Goal: Transaction & Acquisition: Purchase product/service

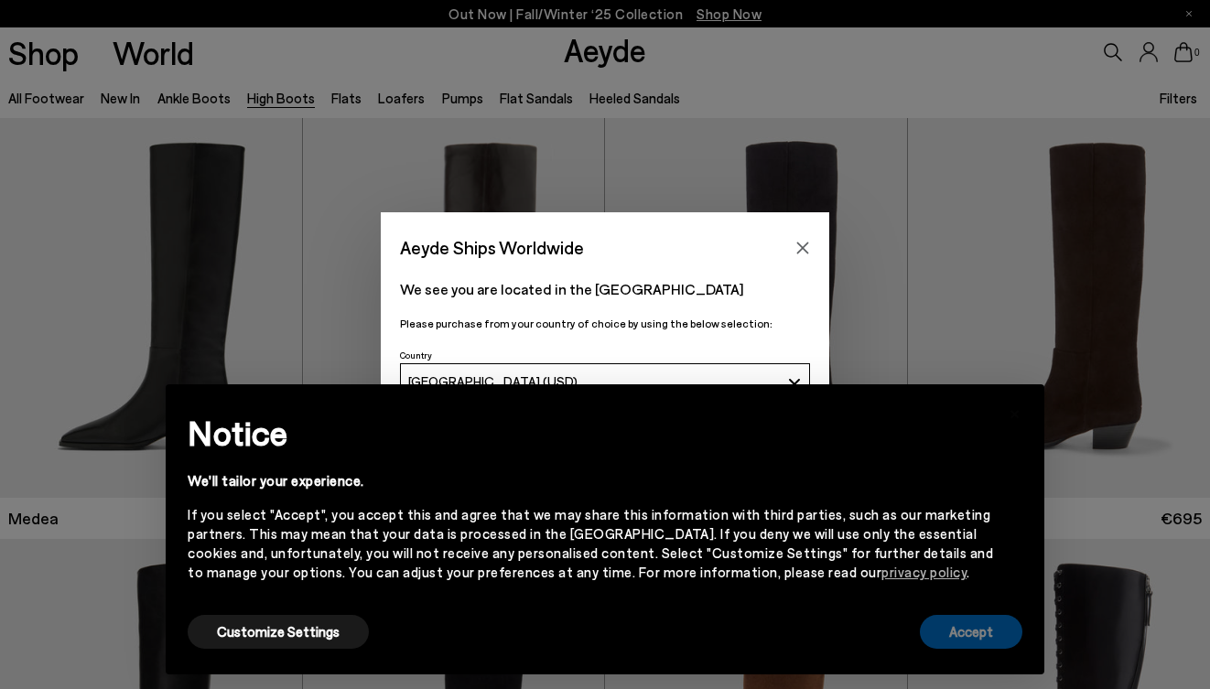
click at [978, 636] on button "Accept" at bounding box center [971, 632] width 103 height 34
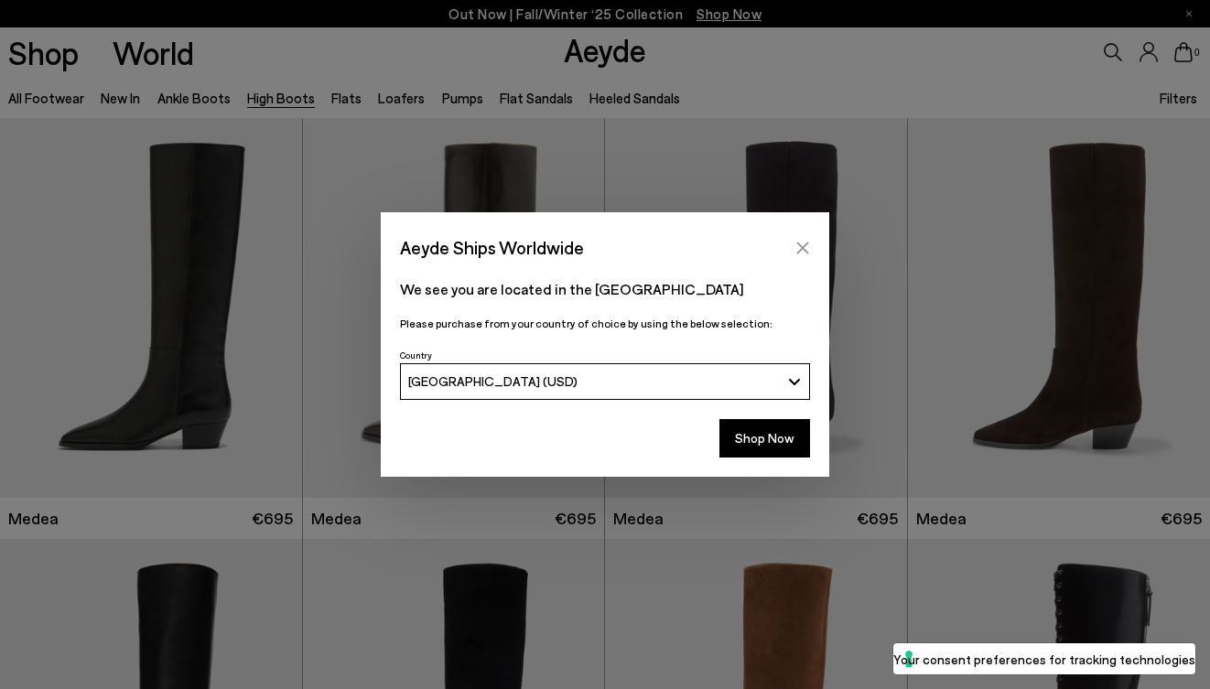
click at [797, 248] on icon "Close" at bounding box center [802, 248] width 15 height 15
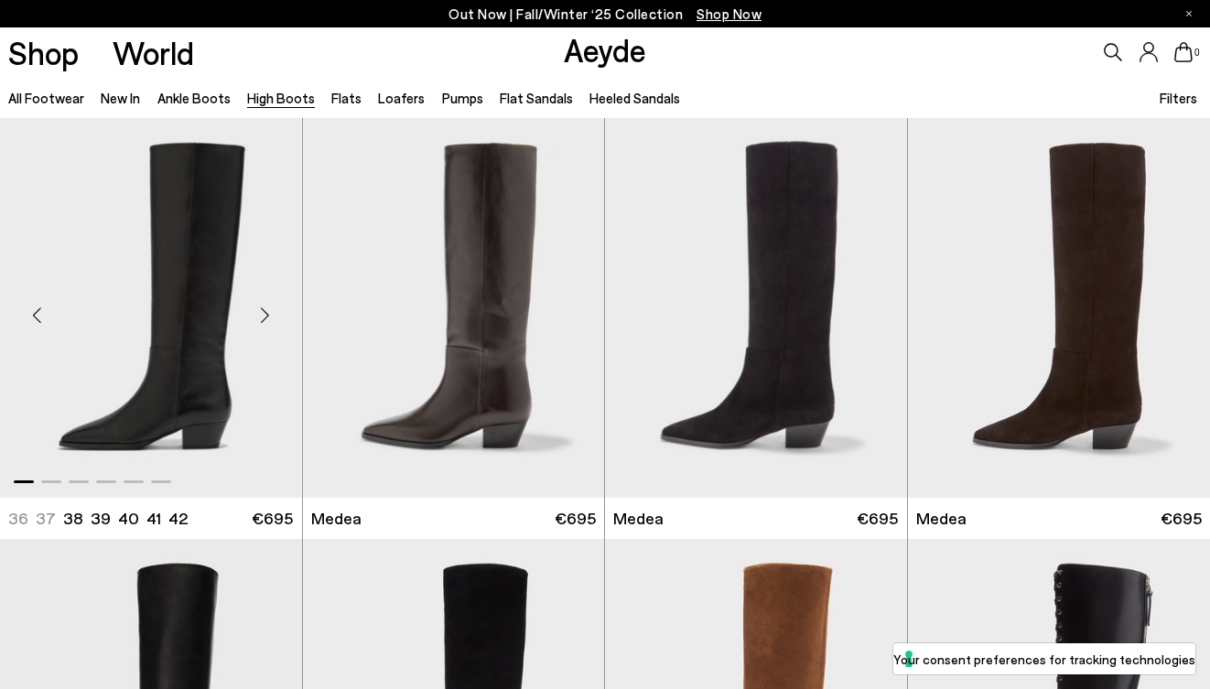
click at [265, 313] on div "Next slide" at bounding box center [265, 315] width 55 height 55
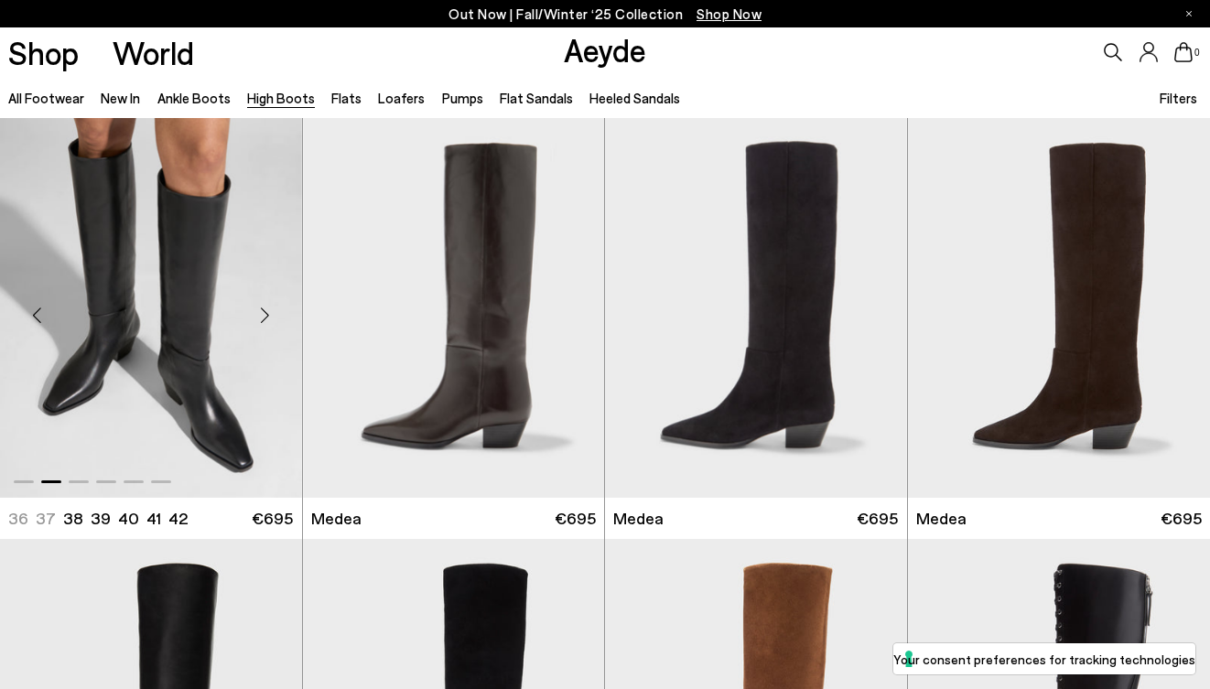
click at [265, 313] on div "Next slide" at bounding box center [265, 315] width 55 height 55
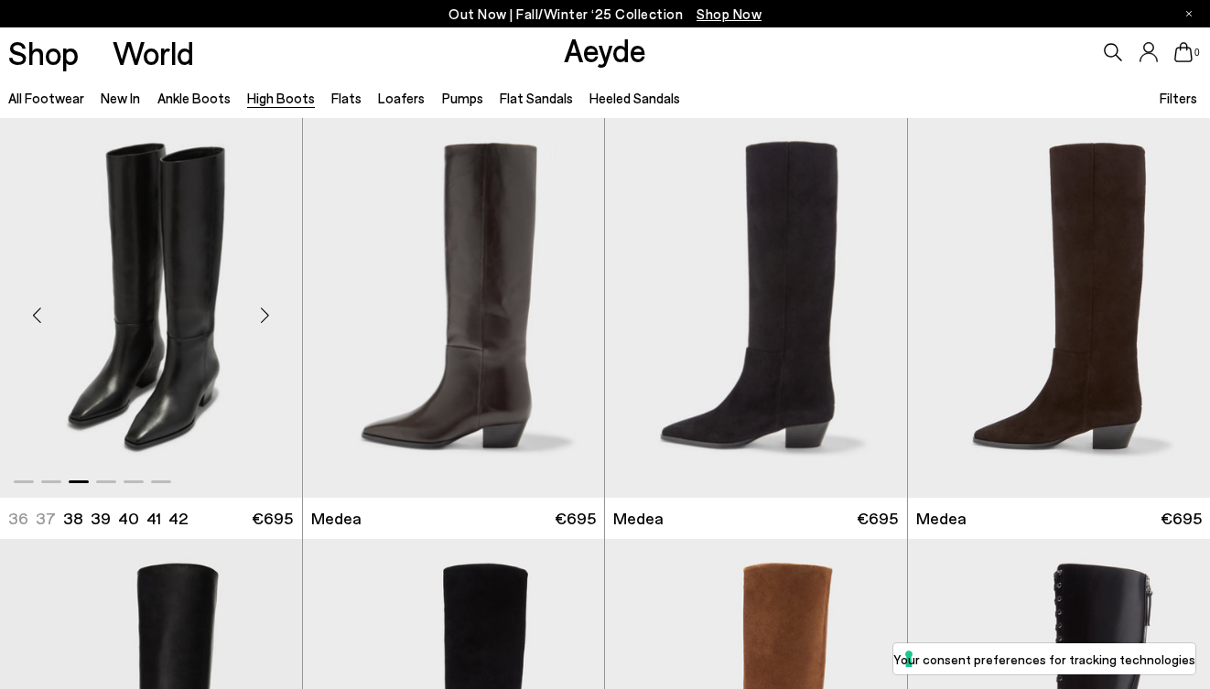
click at [265, 313] on div "Next slide" at bounding box center [265, 315] width 55 height 55
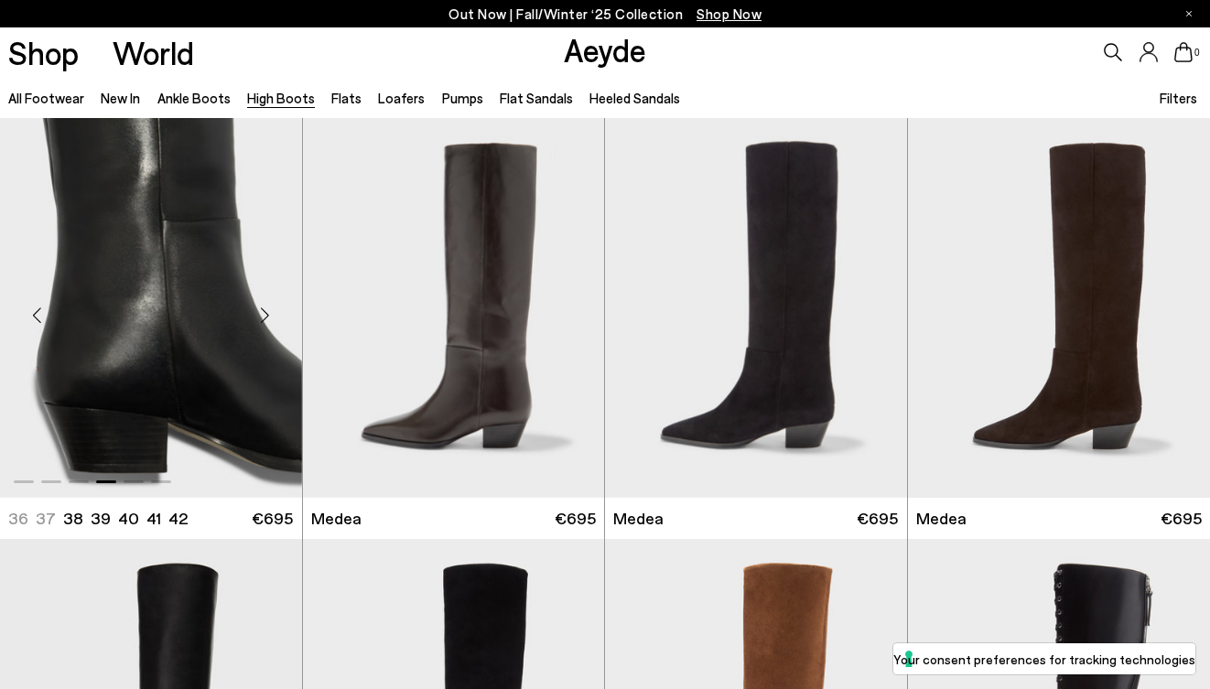
click at [265, 313] on div "Next slide" at bounding box center [265, 315] width 55 height 55
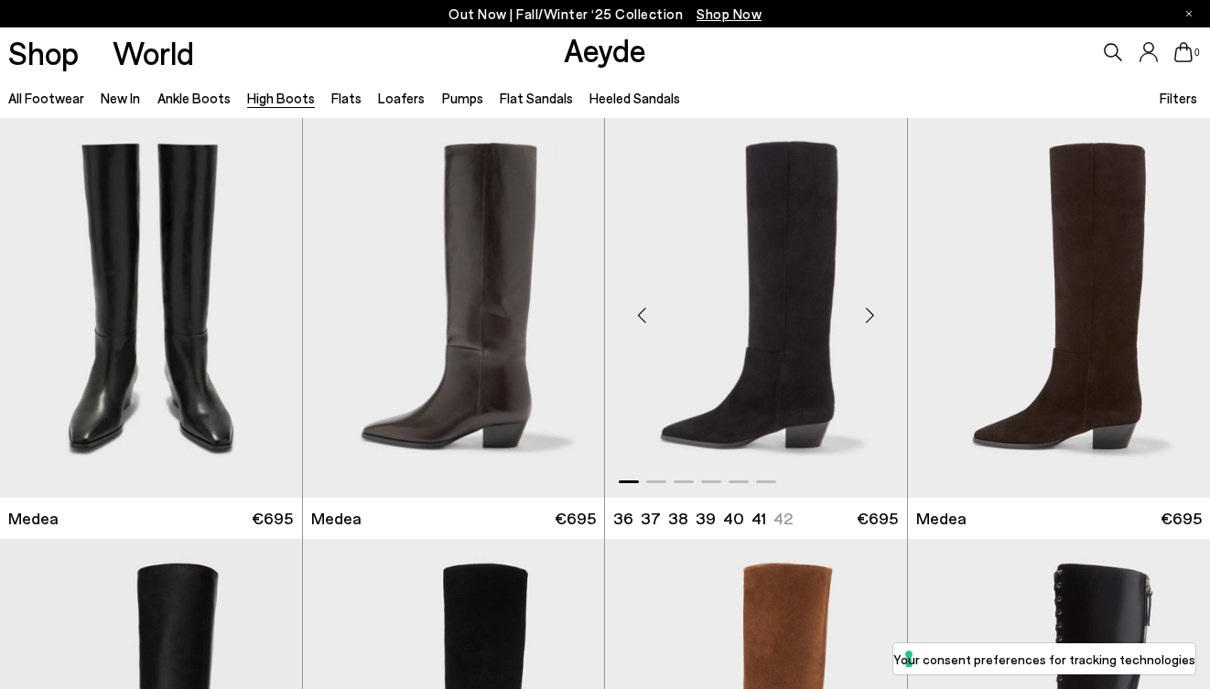
click at [865, 319] on div "Next slide" at bounding box center [870, 315] width 55 height 55
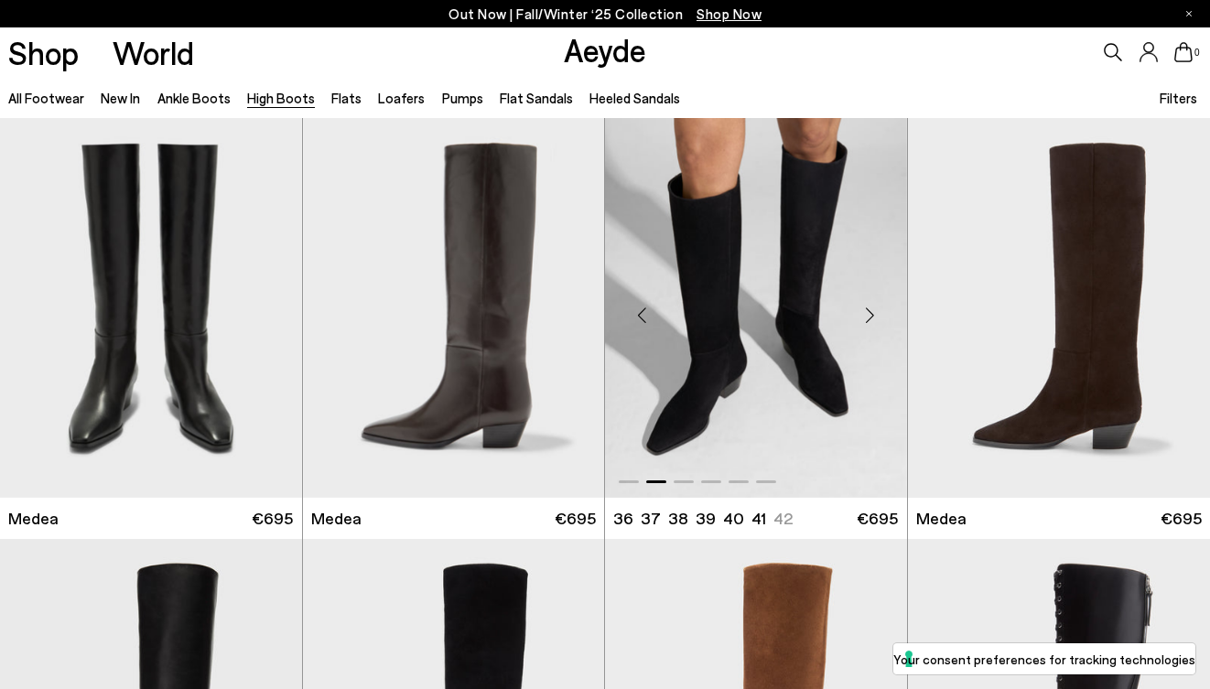
click at [865, 319] on div "Next slide" at bounding box center [870, 315] width 55 height 55
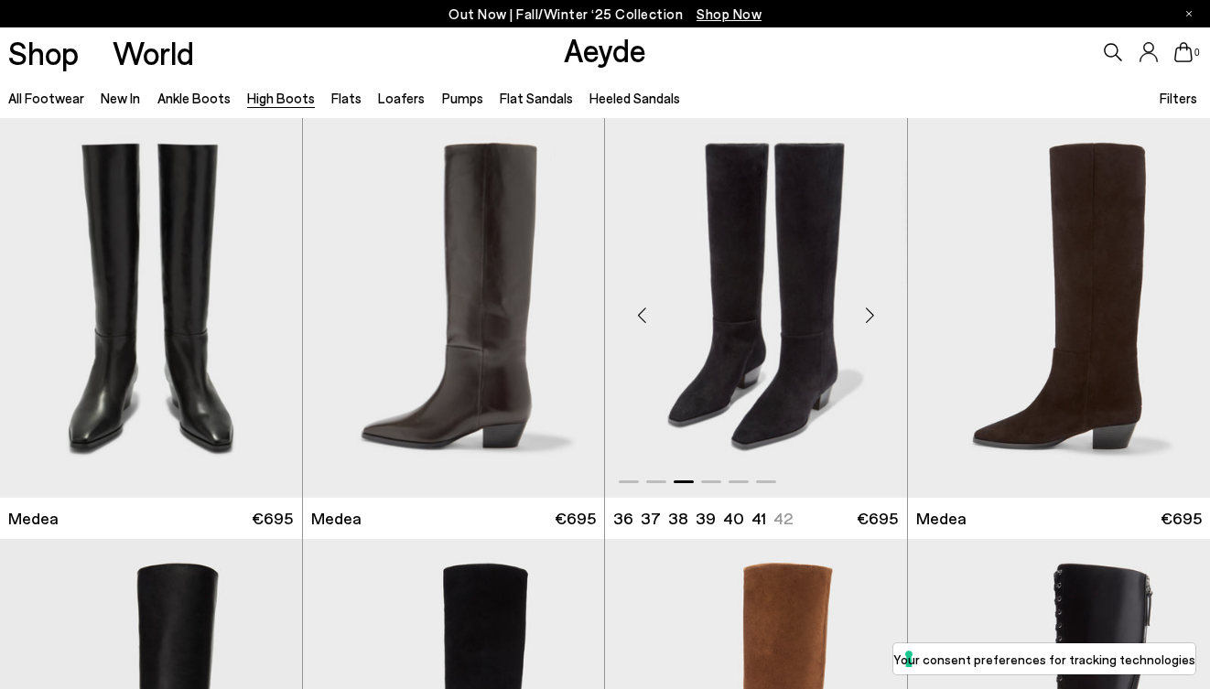
click at [865, 319] on div "Next slide" at bounding box center [870, 315] width 55 height 55
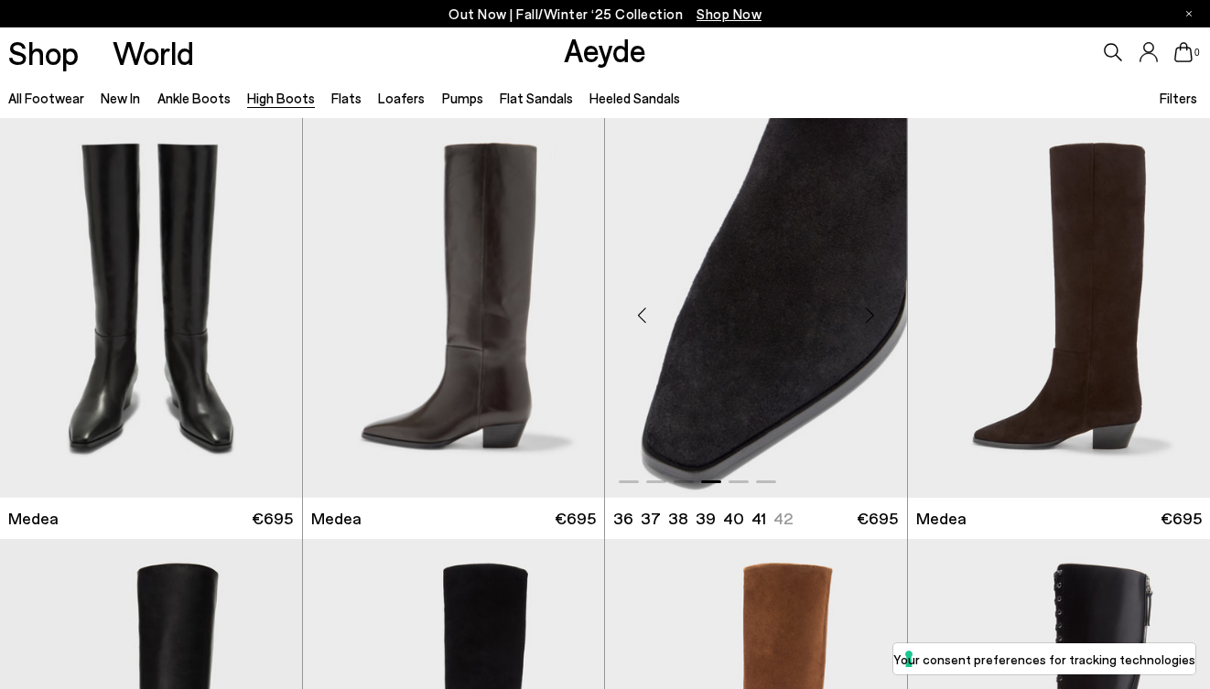
click at [865, 319] on div "Next slide" at bounding box center [870, 315] width 55 height 55
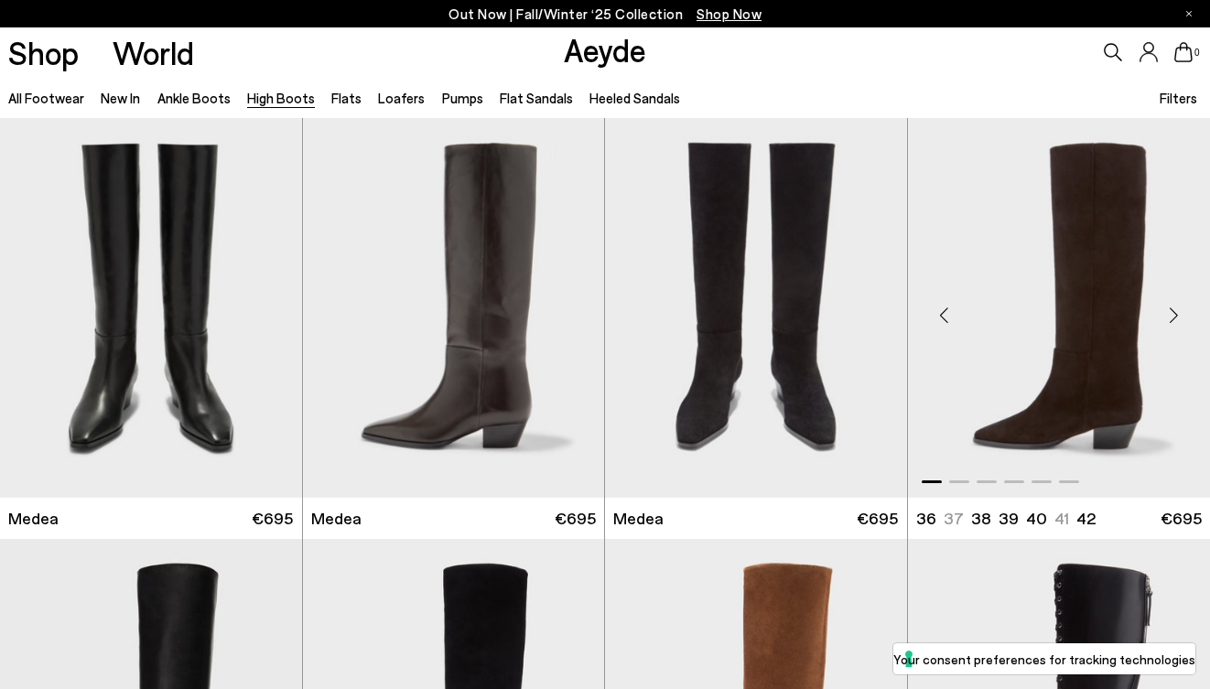
click at [1171, 314] on div "Next slide" at bounding box center [1173, 315] width 55 height 55
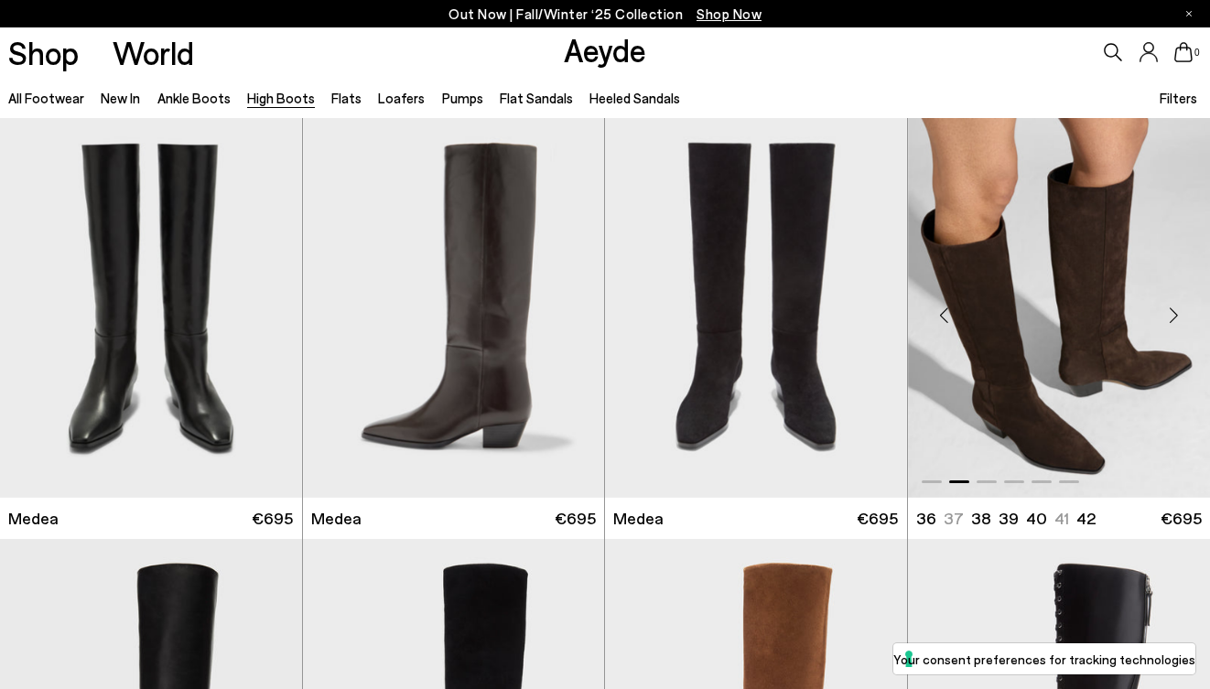
click at [1171, 314] on div "Next slide" at bounding box center [1173, 315] width 55 height 55
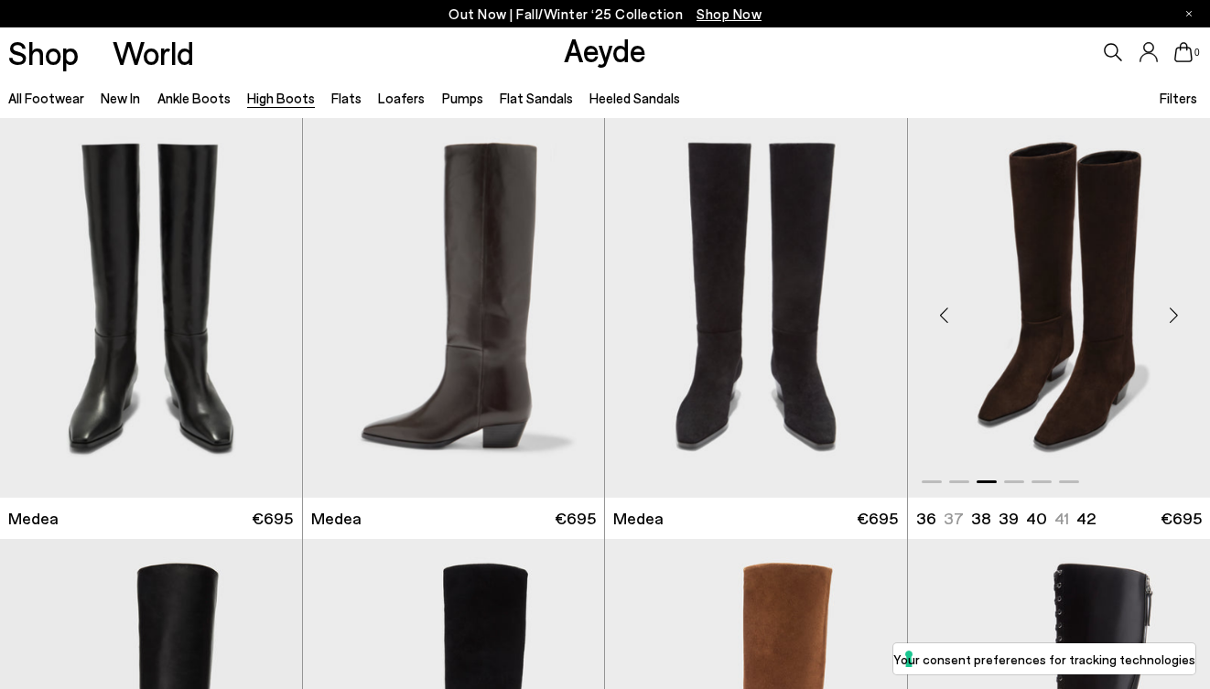
click at [1171, 314] on div "Next slide" at bounding box center [1173, 315] width 55 height 55
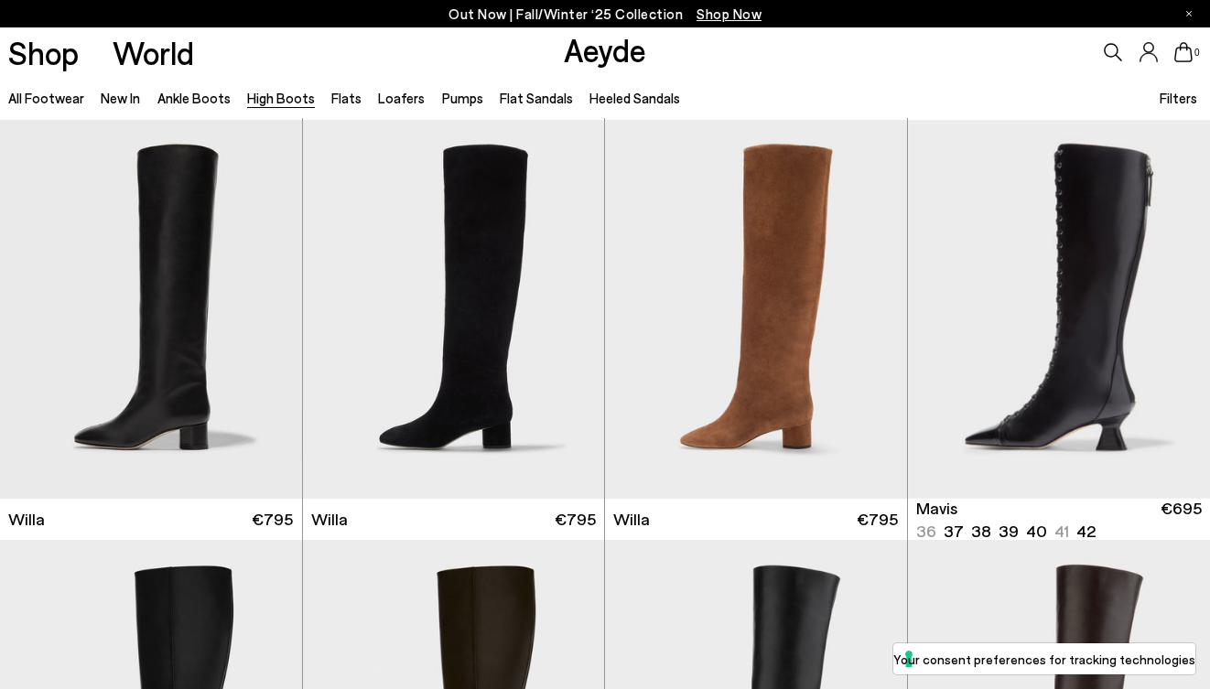
scroll to position [431, 0]
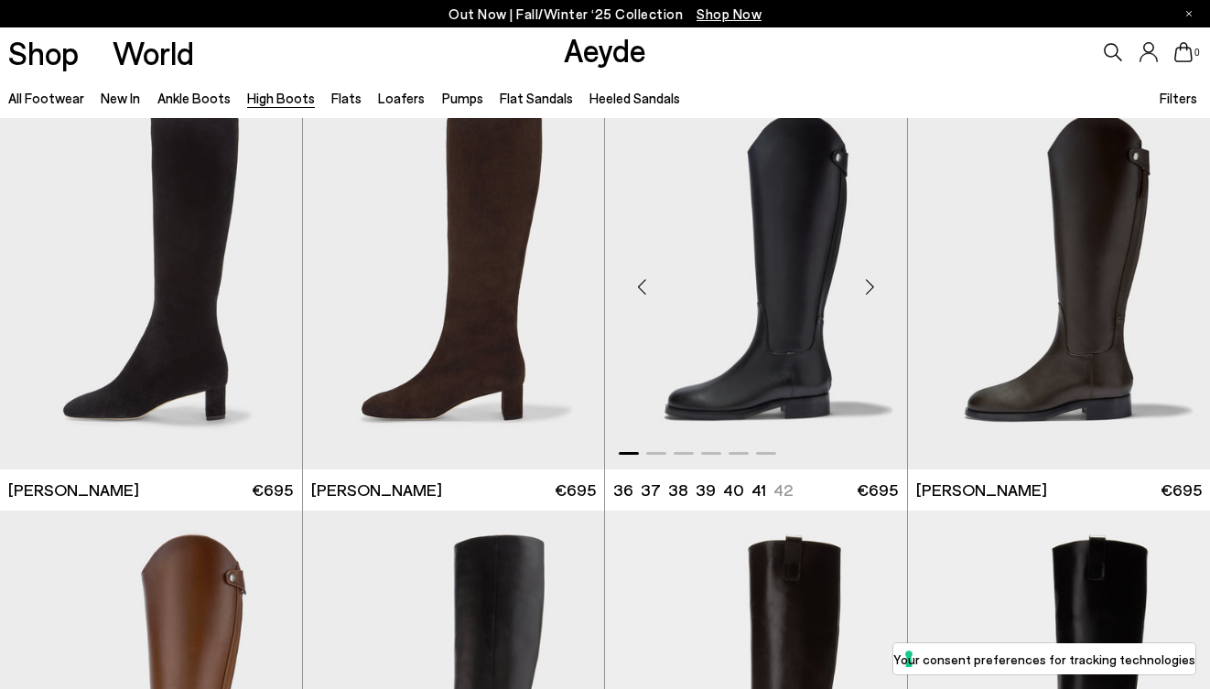
scroll to position [3407, 0]
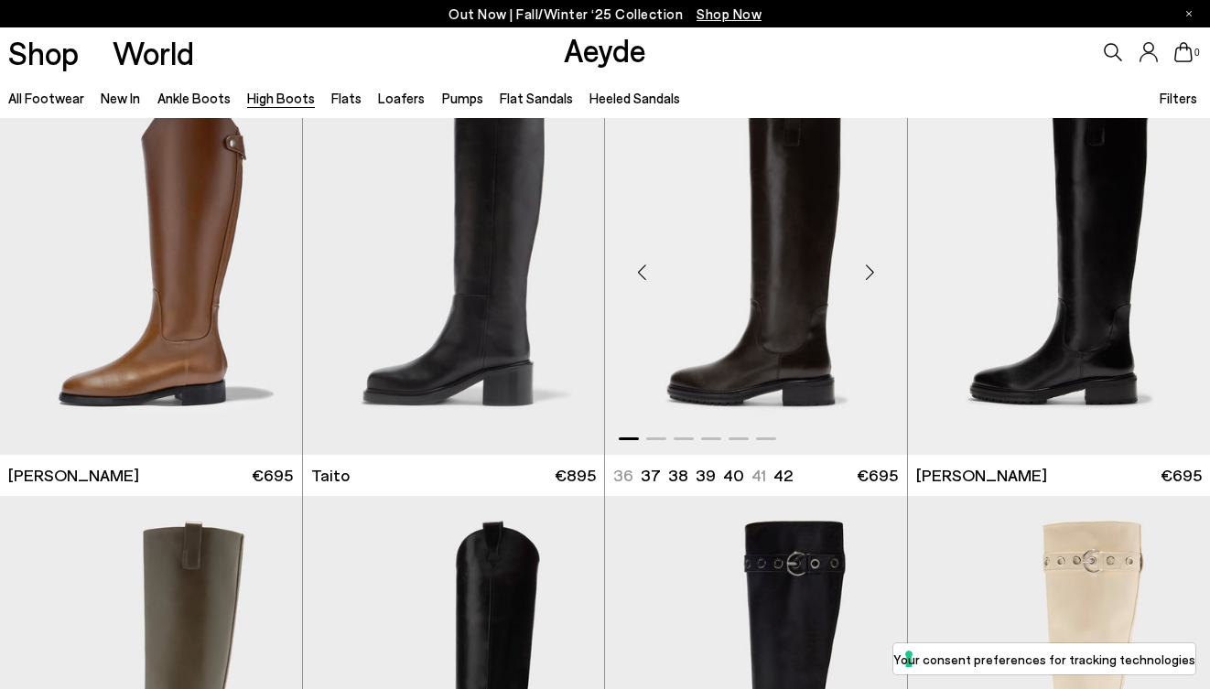
click at [873, 282] on div "Next slide" at bounding box center [870, 272] width 55 height 55
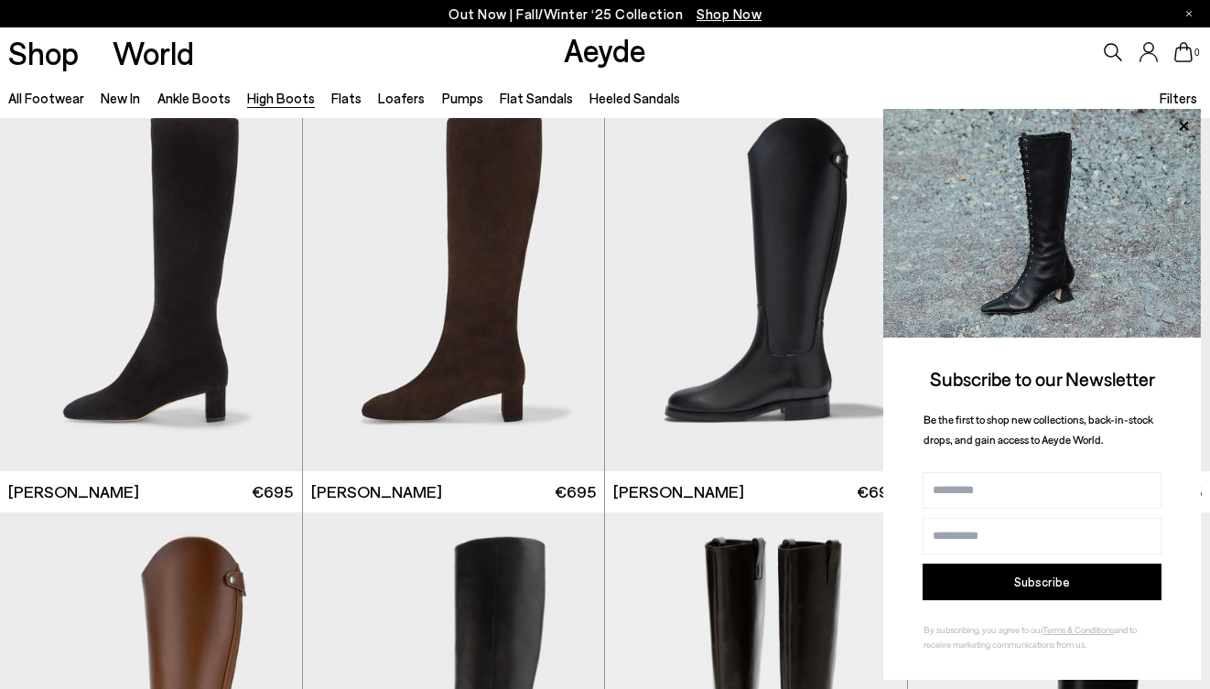
scroll to position [2963, 0]
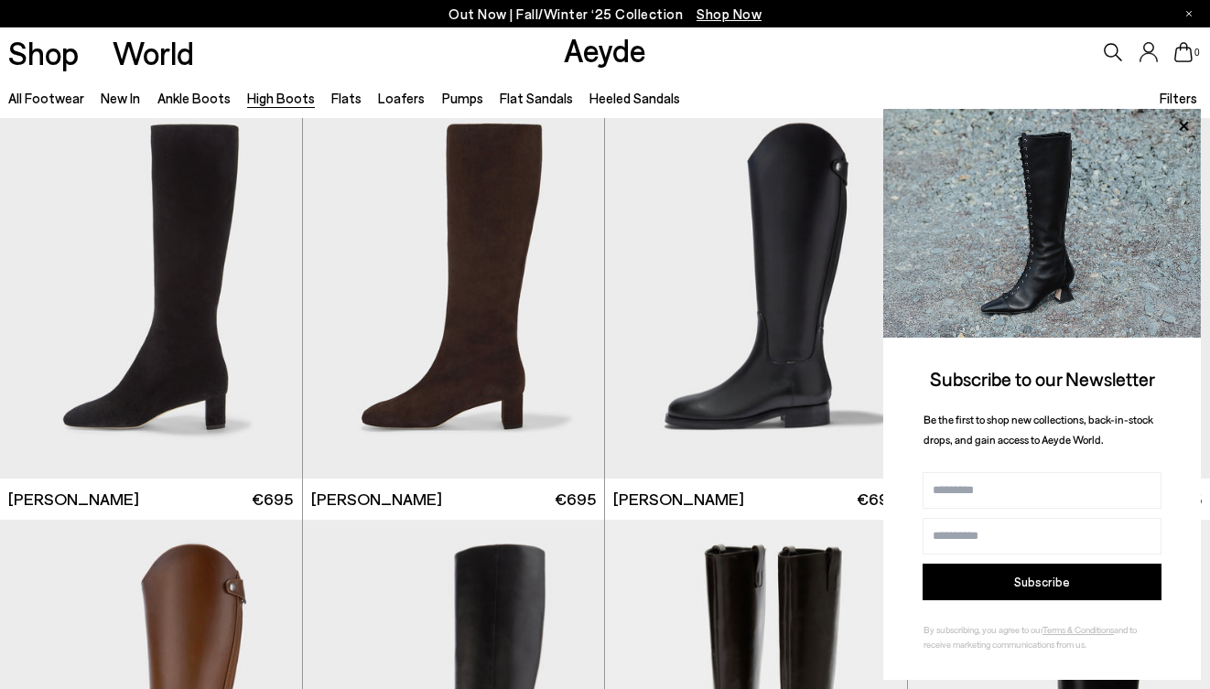
click at [906, 84] on div "All Footwear New In Ankle Boots High Boots Flats Loafers Pumps Flat Sandals Hee…" at bounding box center [605, 97] width 1210 height 41
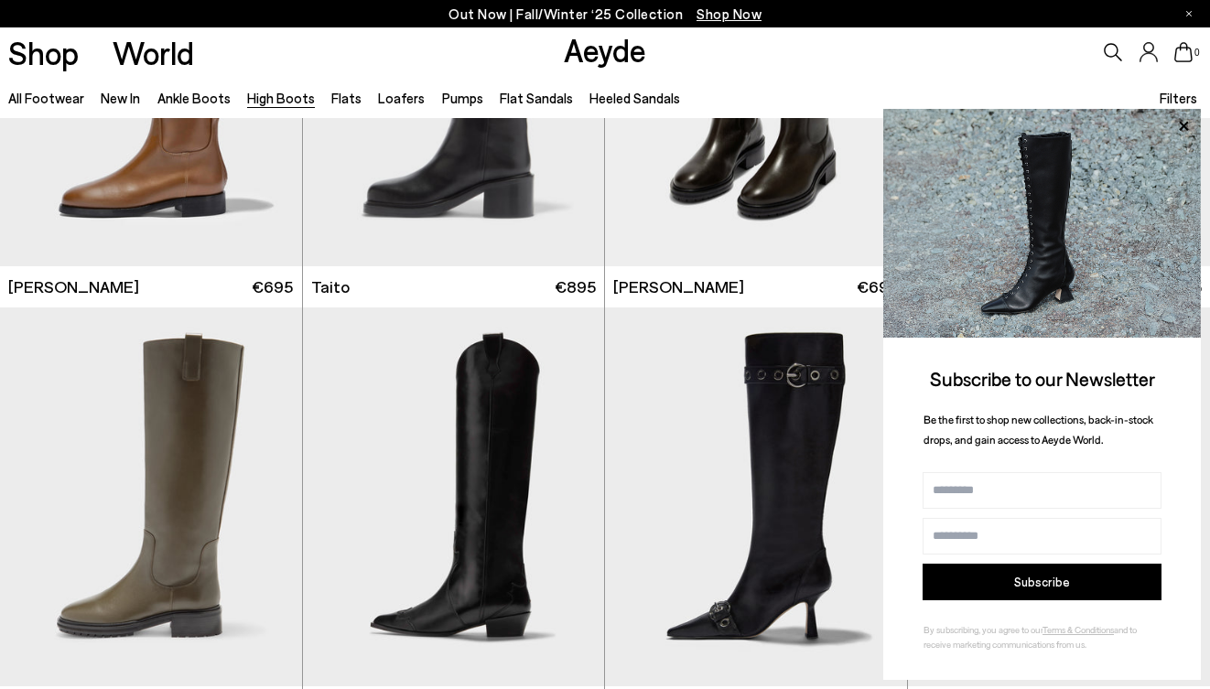
scroll to position [3602, 0]
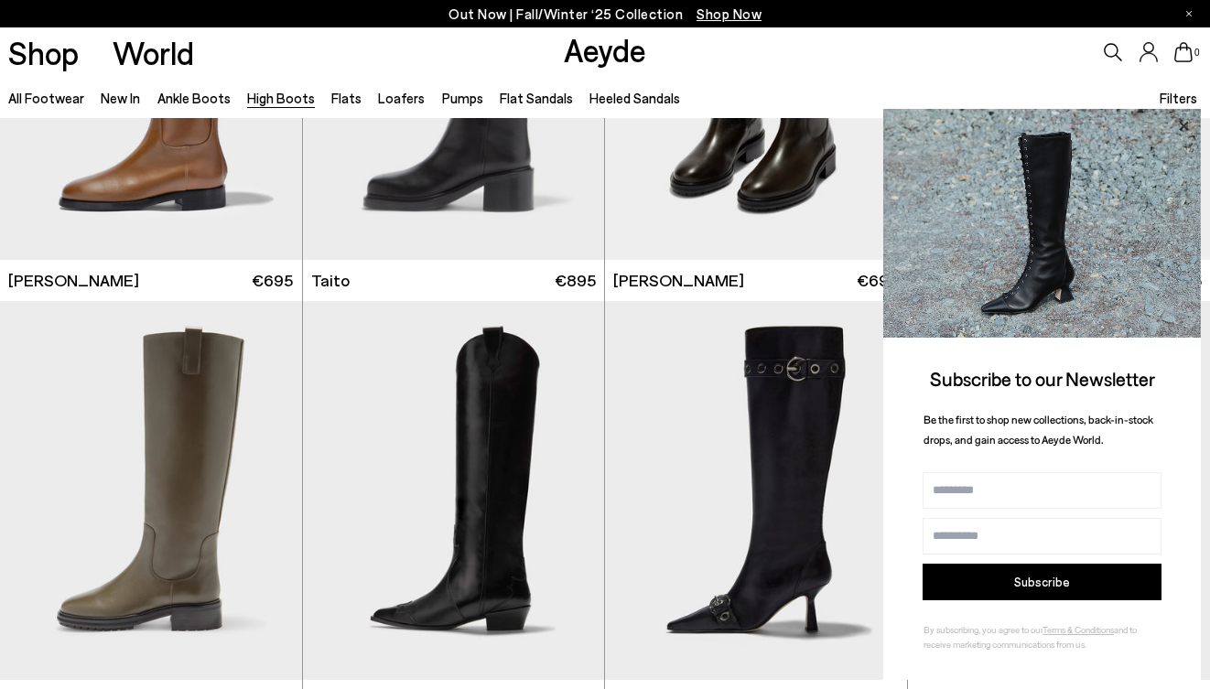
click at [1184, 124] on icon at bounding box center [1184, 126] width 24 height 24
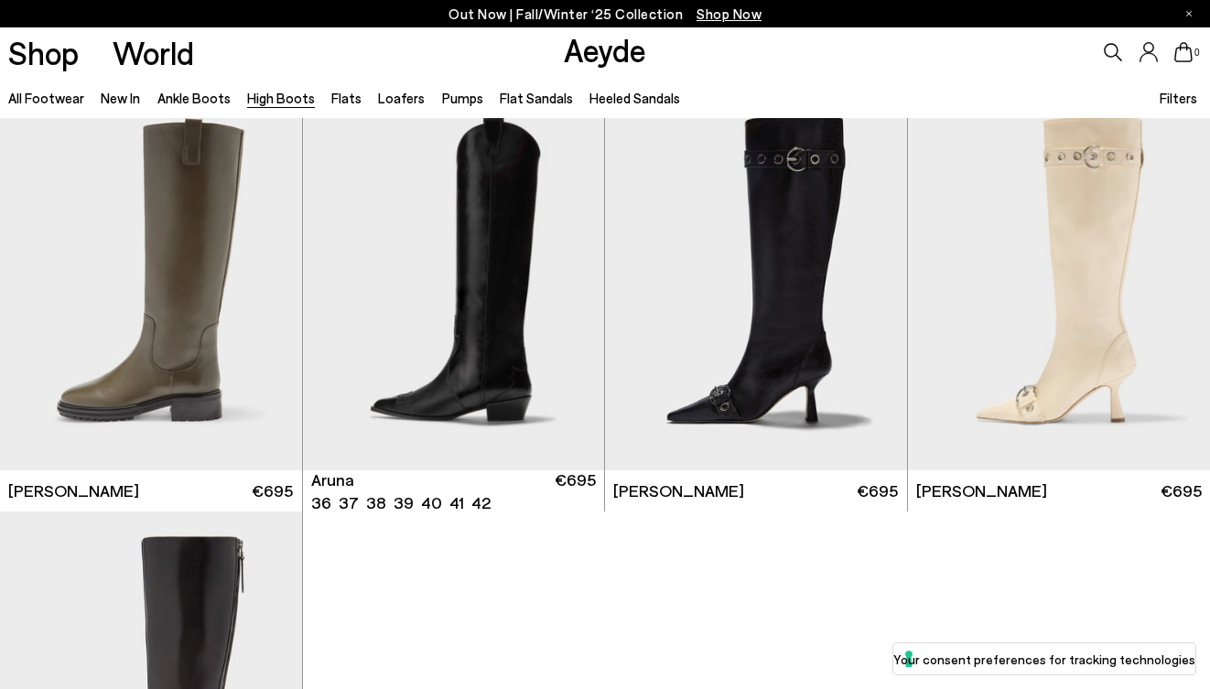
scroll to position [3774, 0]
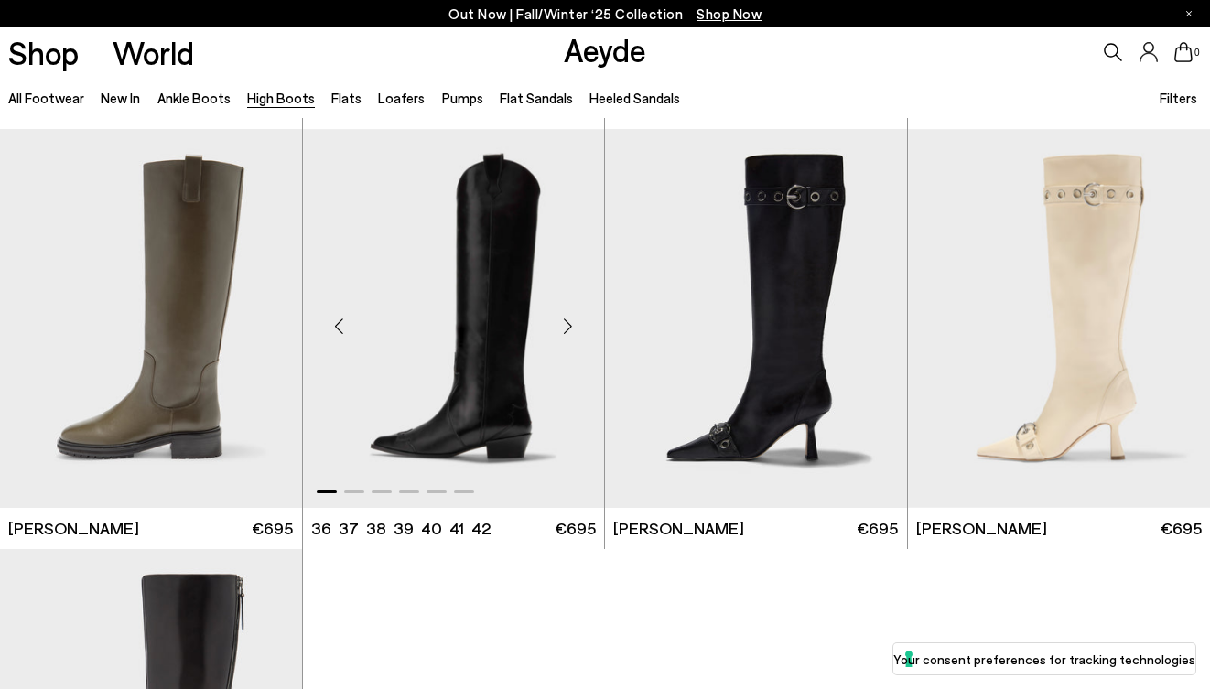
click at [574, 328] on div "Next slide" at bounding box center [567, 325] width 55 height 55
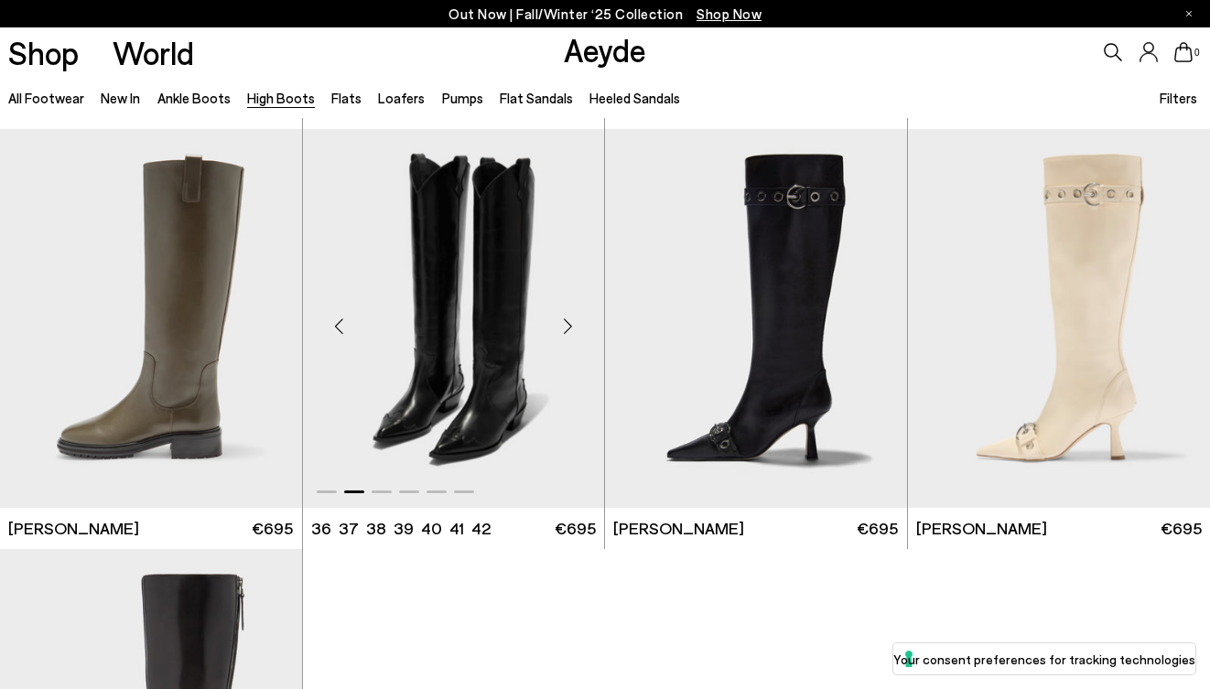
click at [574, 328] on div "Next slide" at bounding box center [567, 325] width 55 height 55
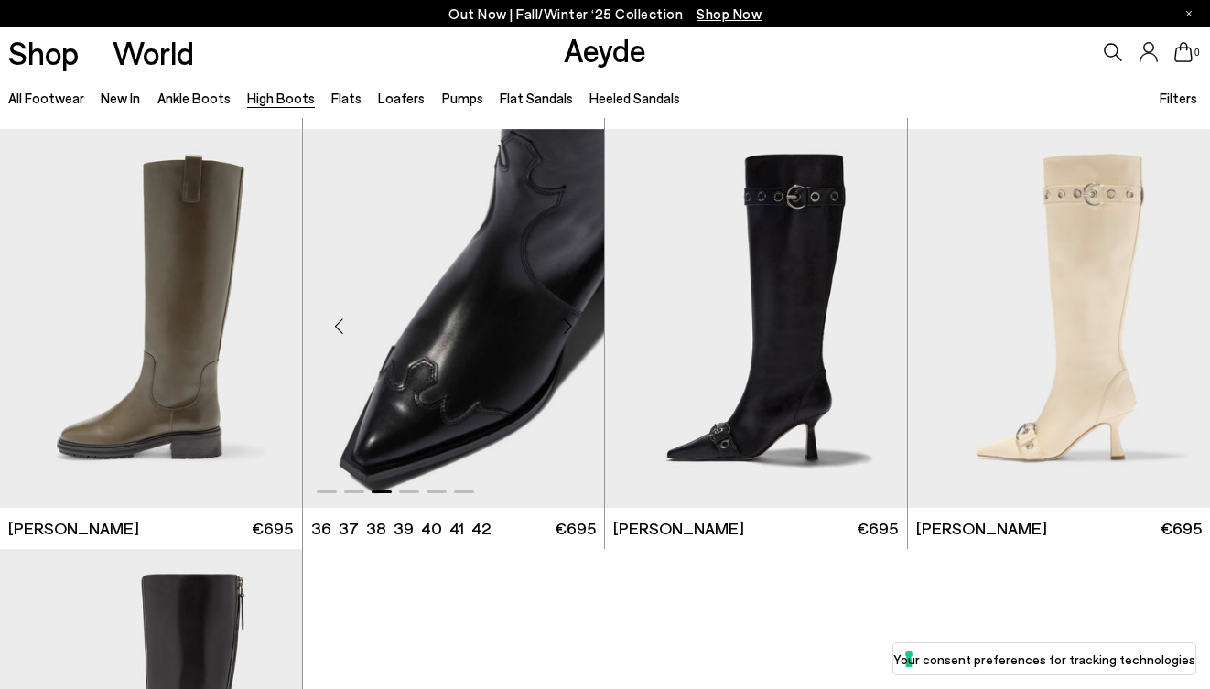
click at [574, 328] on div "Next slide" at bounding box center [567, 325] width 55 height 55
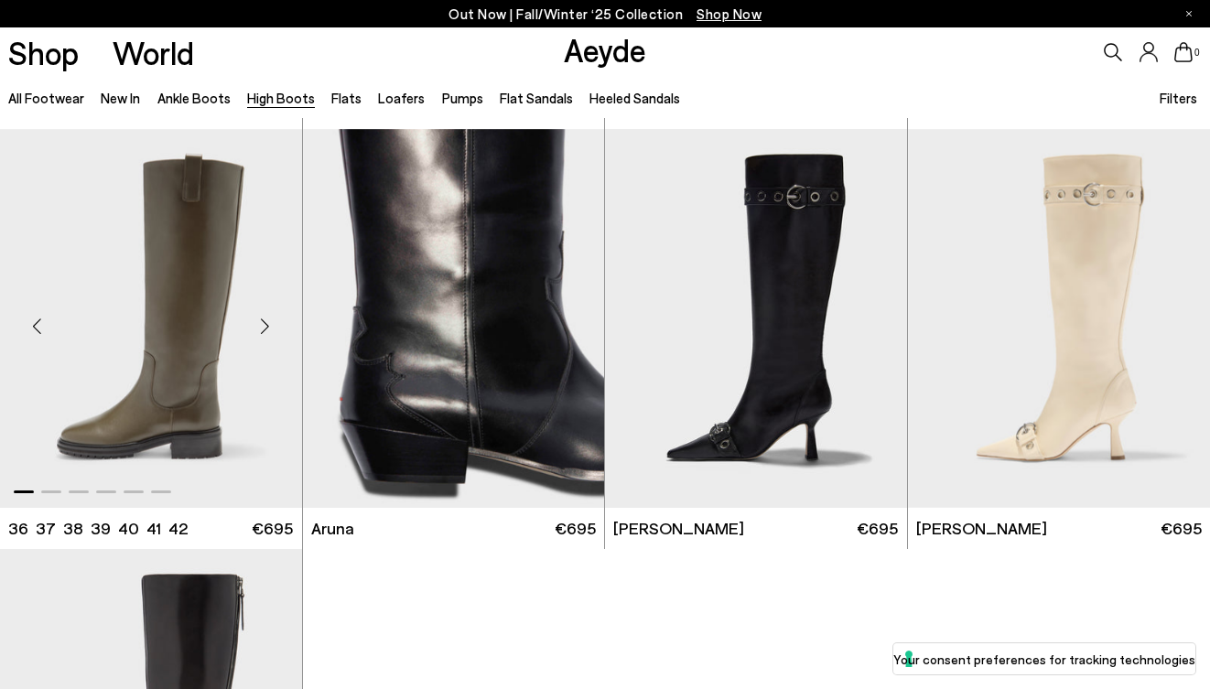
click at [266, 328] on div "Next slide" at bounding box center [265, 325] width 55 height 55
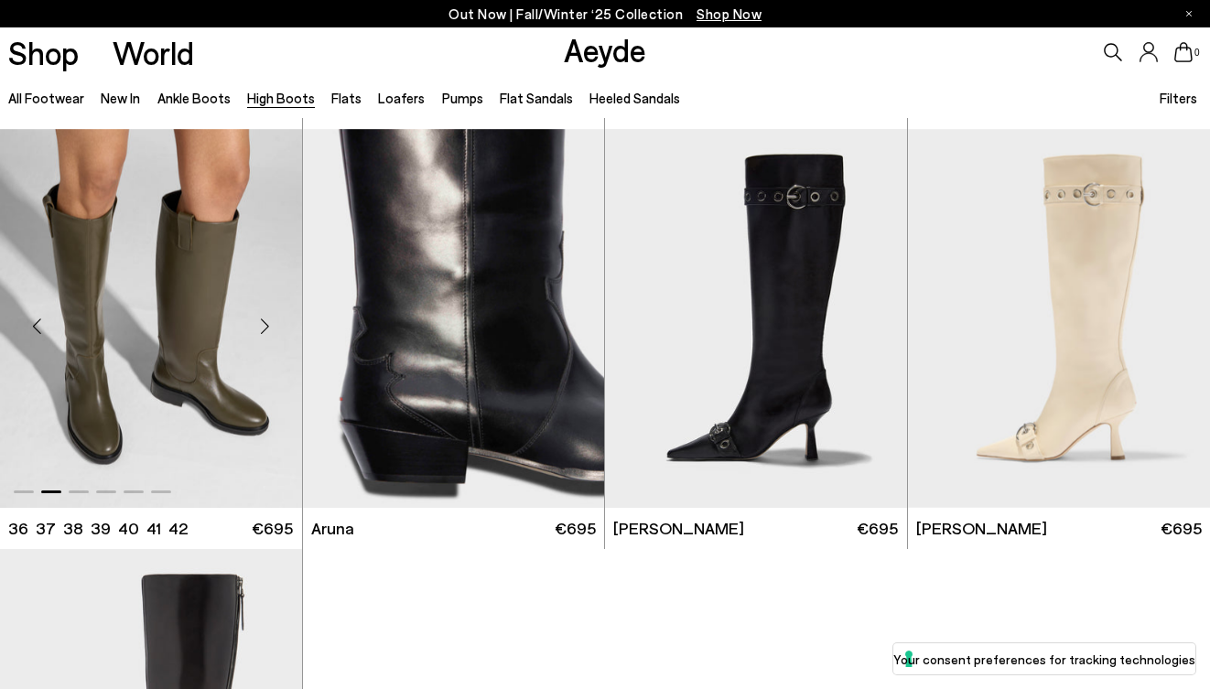
click at [266, 328] on div "Next slide" at bounding box center [265, 325] width 55 height 55
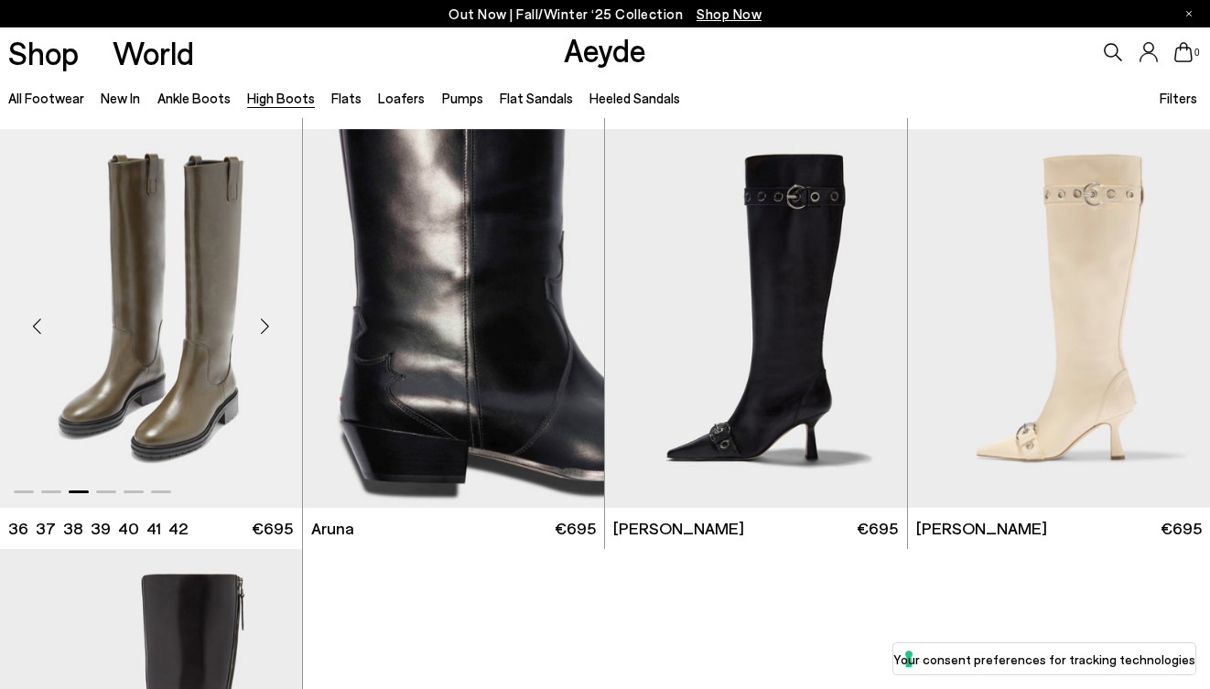
click at [266, 328] on div "Next slide" at bounding box center [265, 325] width 55 height 55
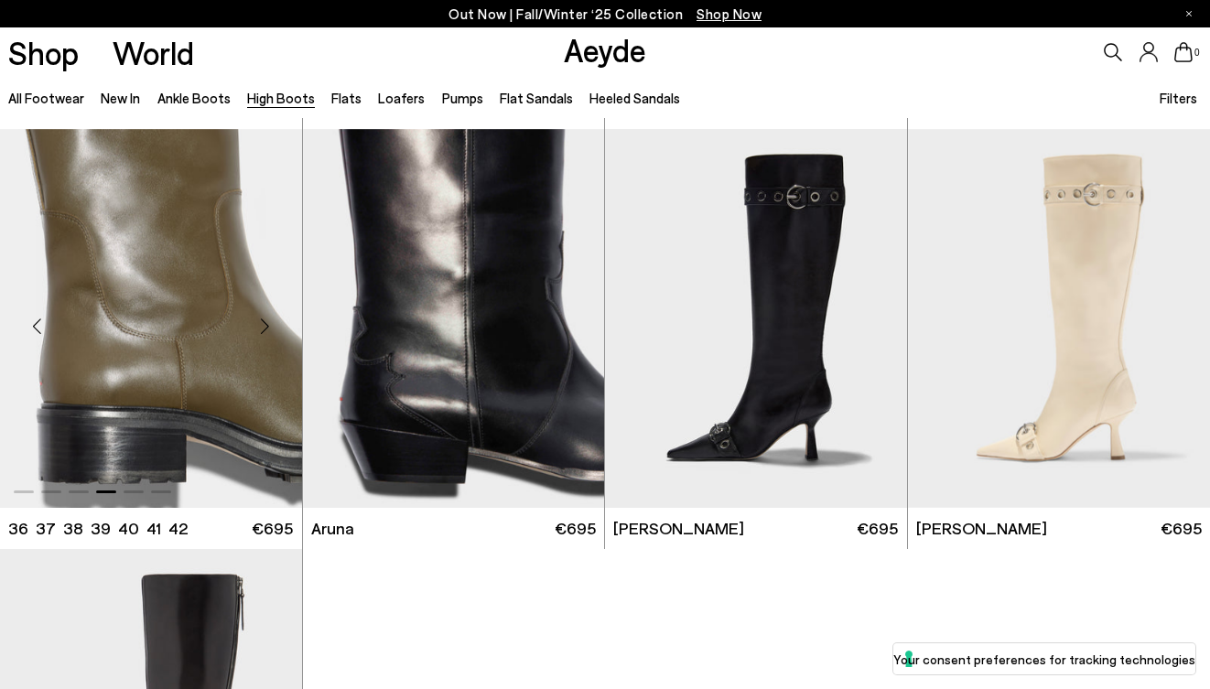
click at [266, 328] on div "Next slide" at bounding box center [265, 325] width 55 height 55
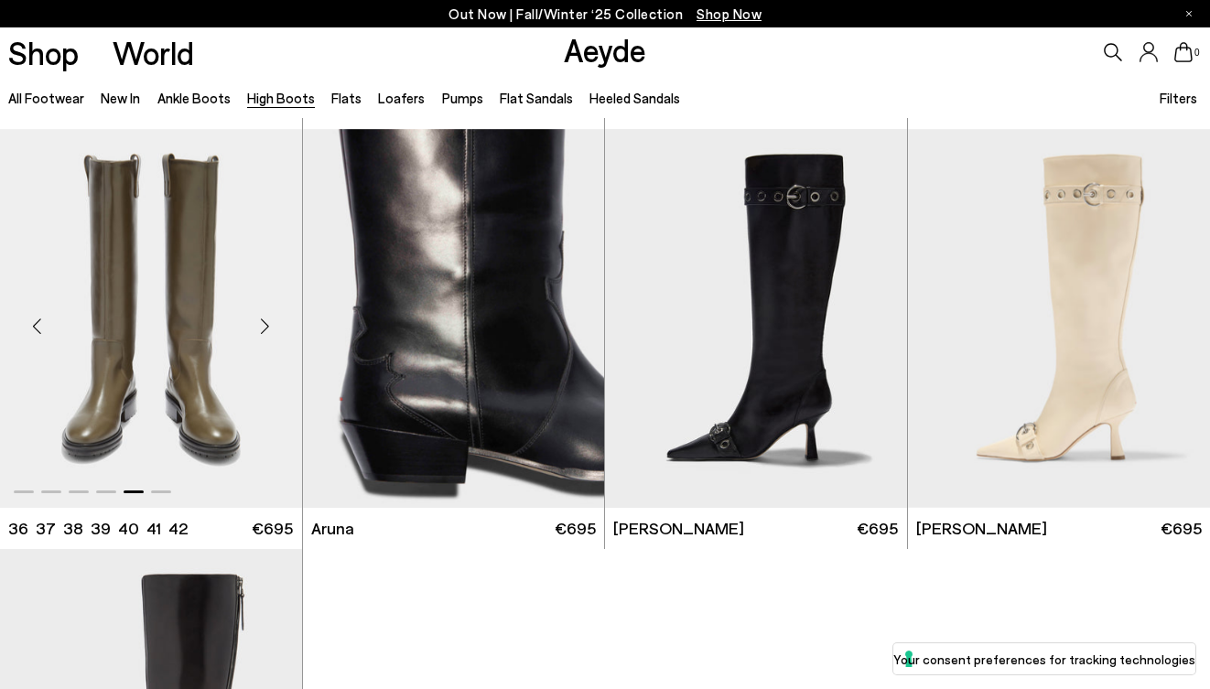
click at [266, 328] on div "Next slide" at bounding box center [265, 325] width 55 height 55
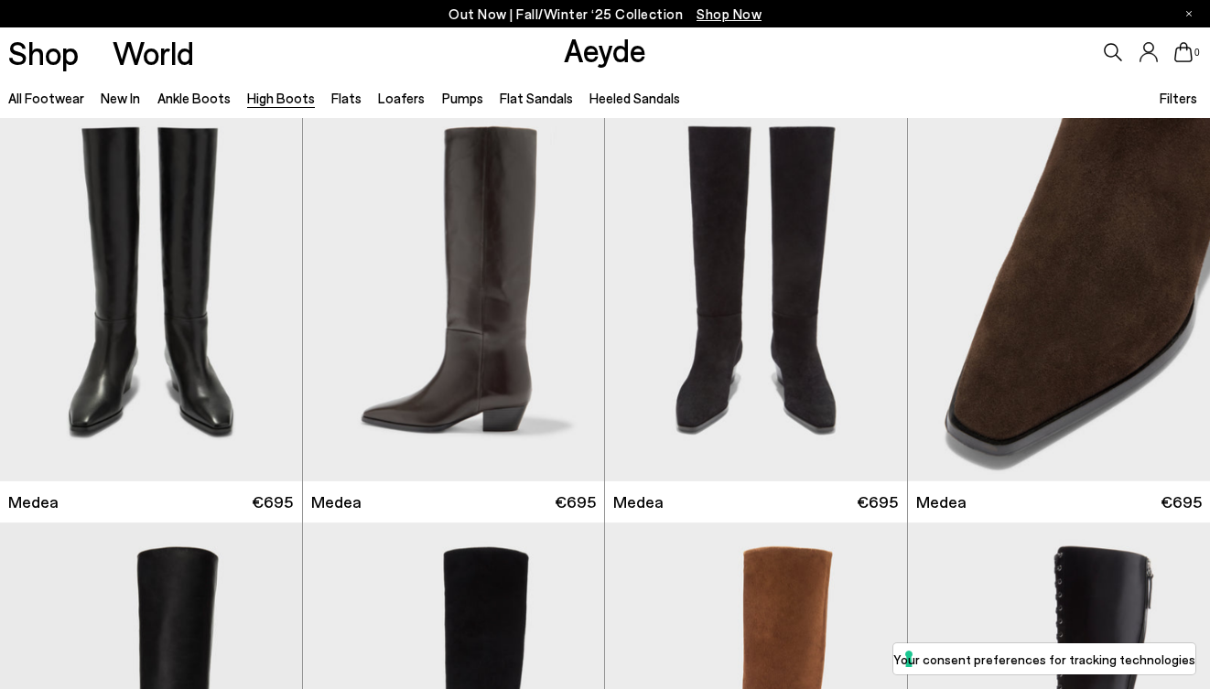
scroll to position [0, 0]
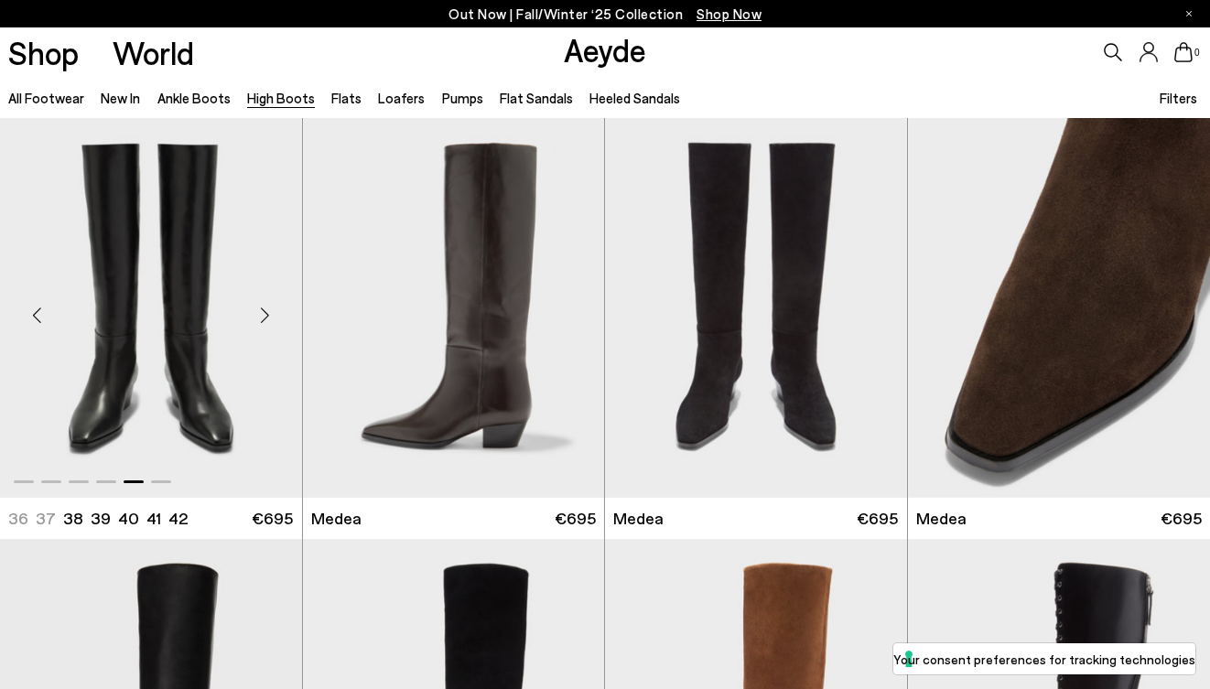
click at [270, 310] on div "Next slide" at bounding box center [265, 315] width 55 height 55
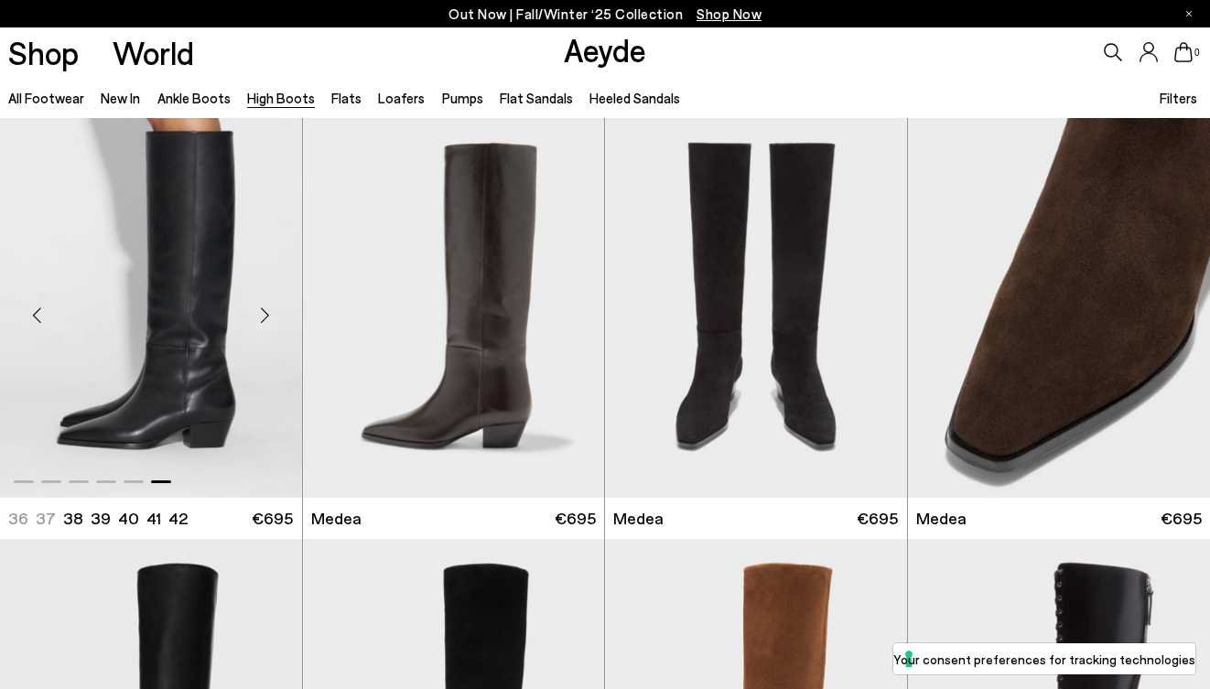
click at [270, 310] on div "Next slide" at bounding box center [265, 315] width 55 height 55
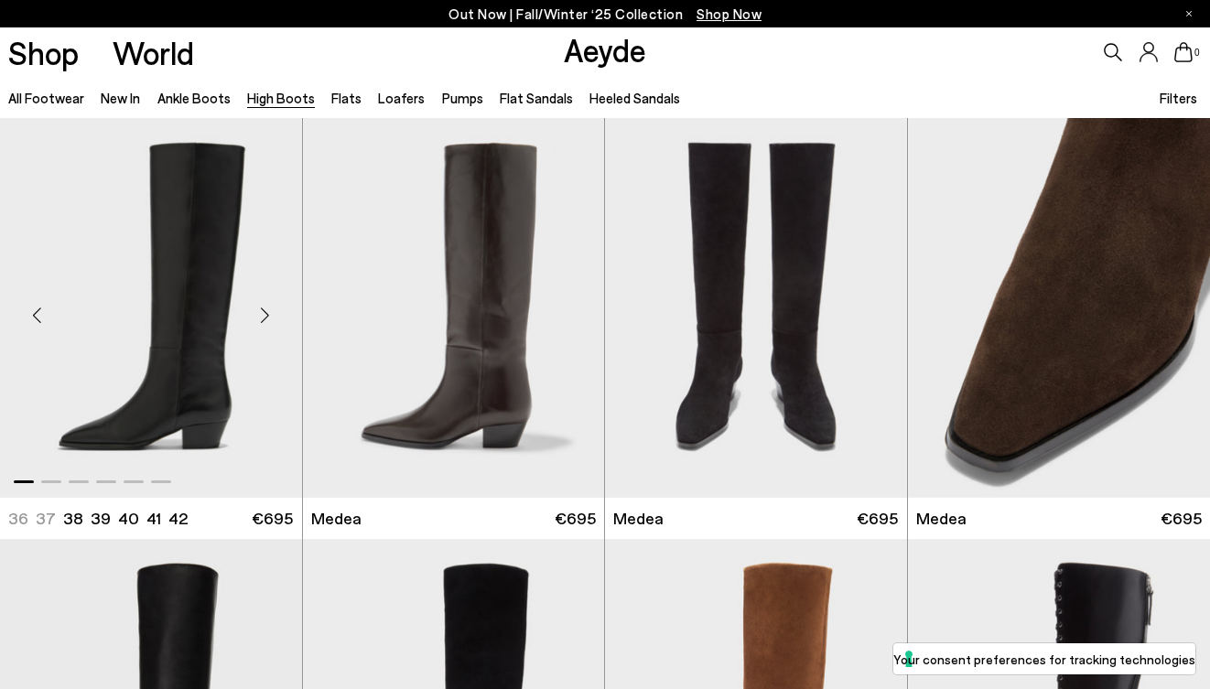
click at [270, 310] on div "Next slide" at bounding box center [265, 315] width 55 height 55
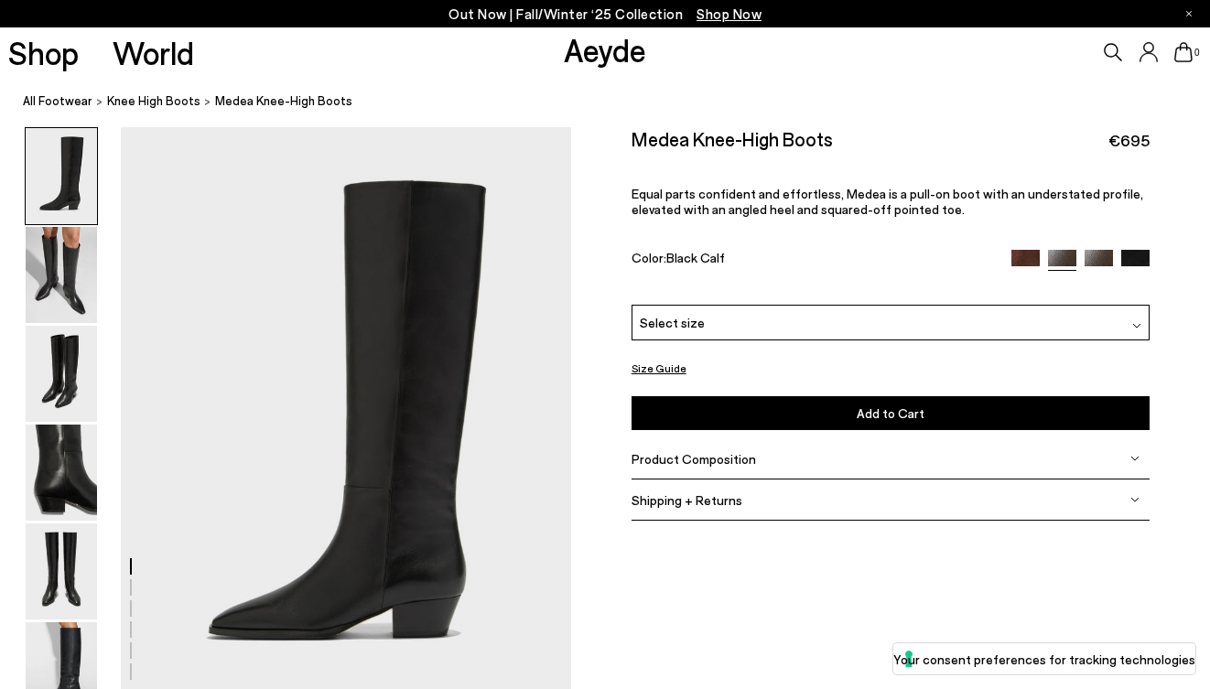
click at [1022, 261] on img at bounding box center [1025, 264] width 28 height 28
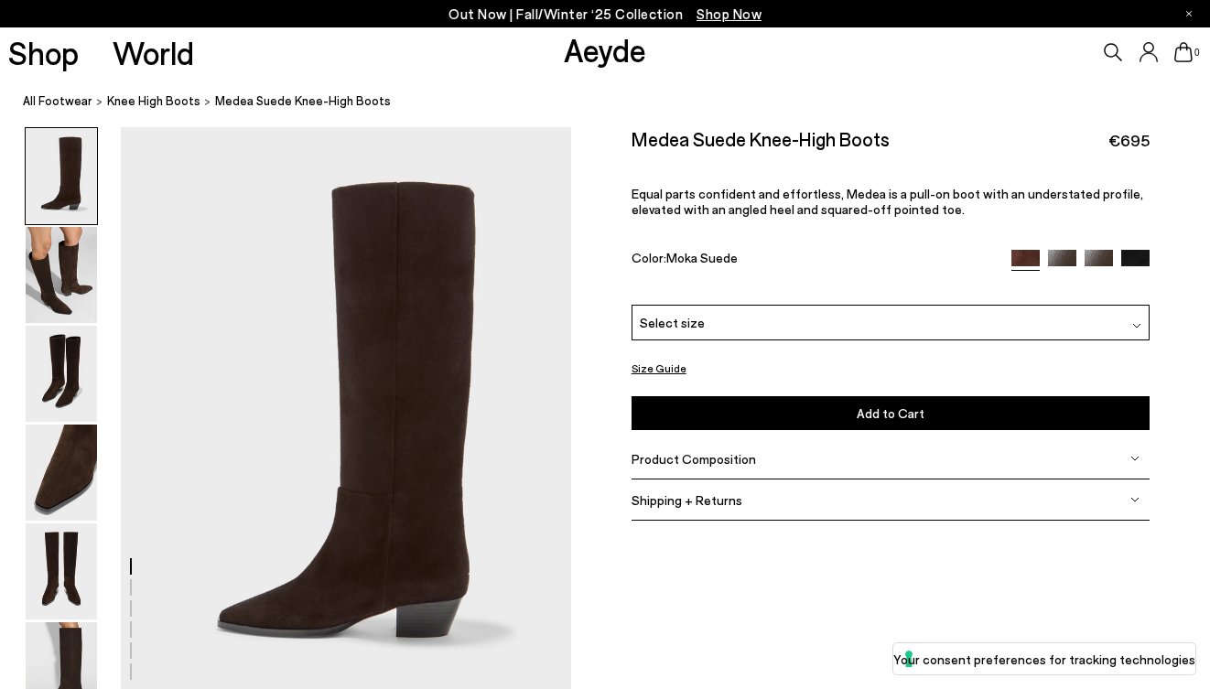
click at [1107, 262] on img at bounding box center [1099, 264] width 28 height 28
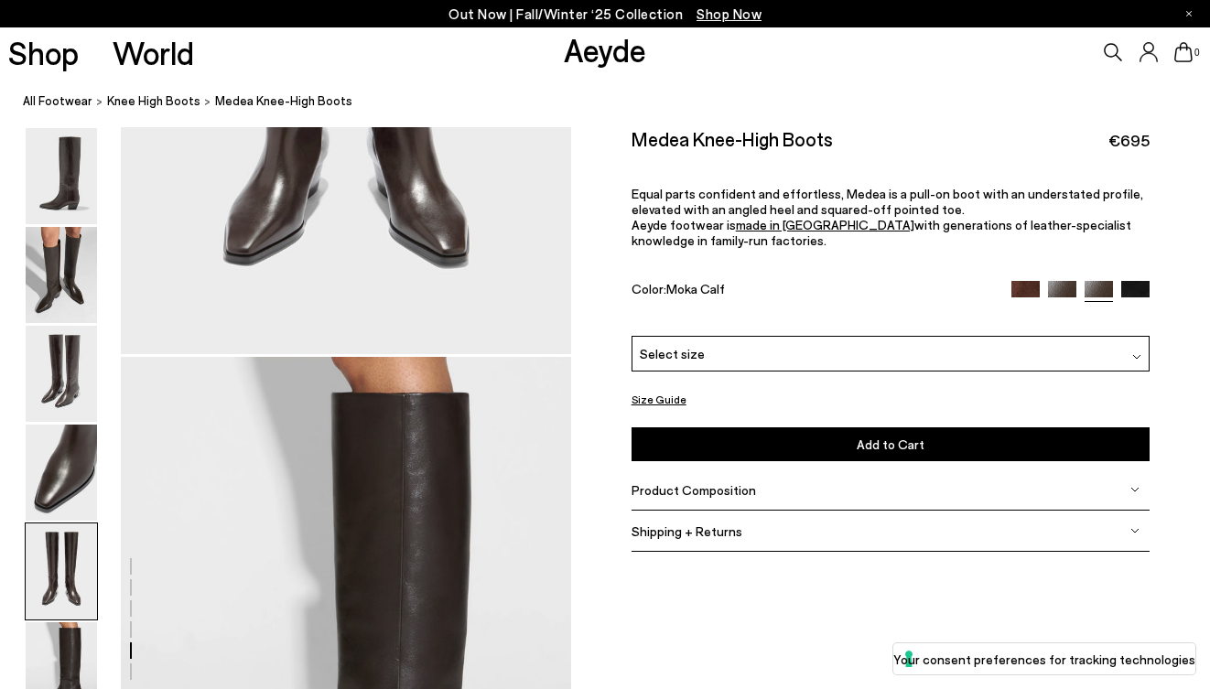
scroll to position [2709, 0]
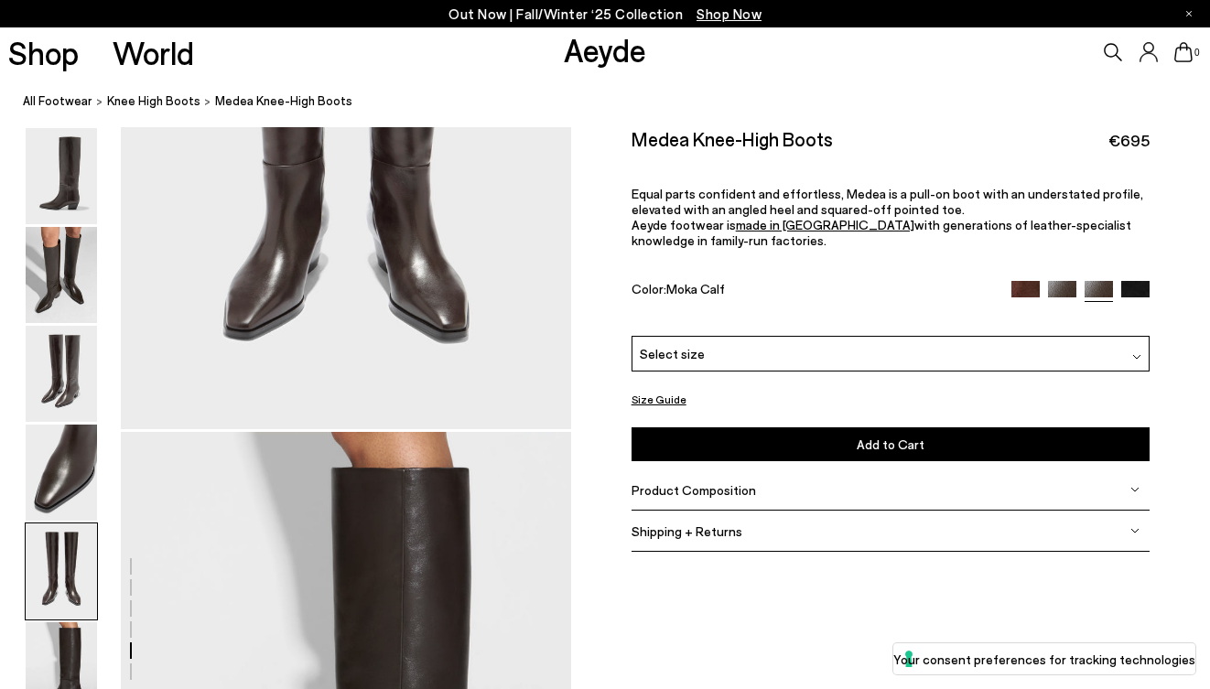
click at [1013, 286] on img at bounding box center [1025, 295] width 28 height 28
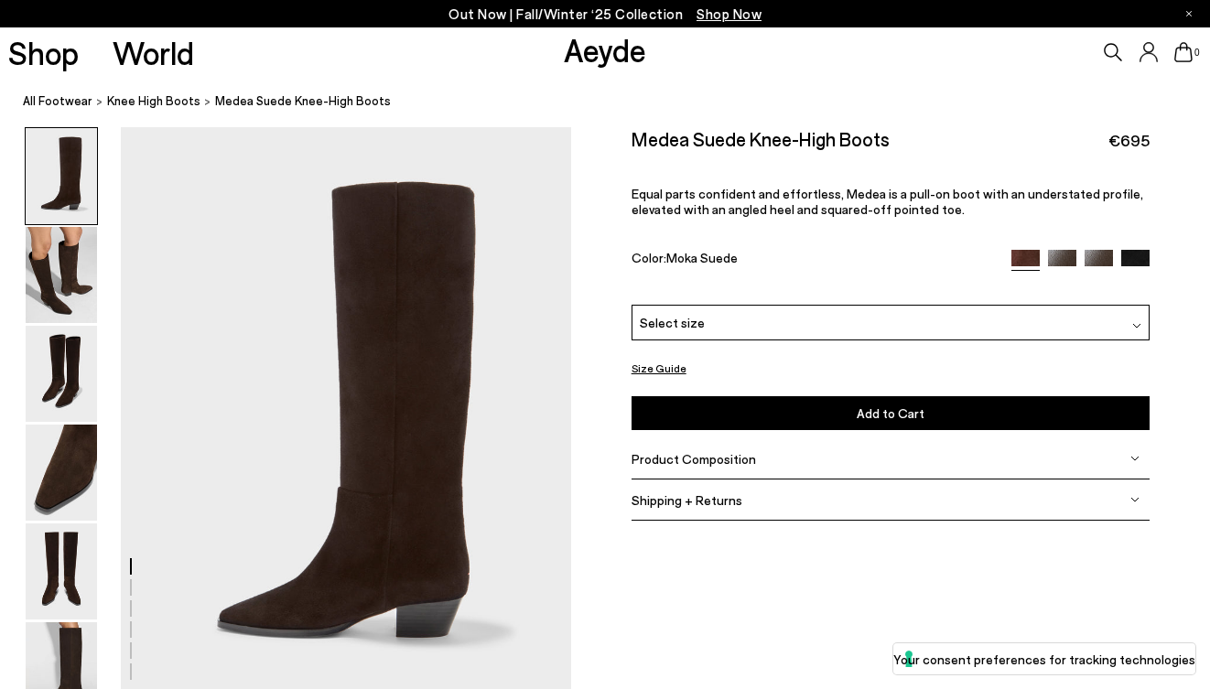
click at [1069, 257] on img at bounding box center [1062, 264] width 28 height 28
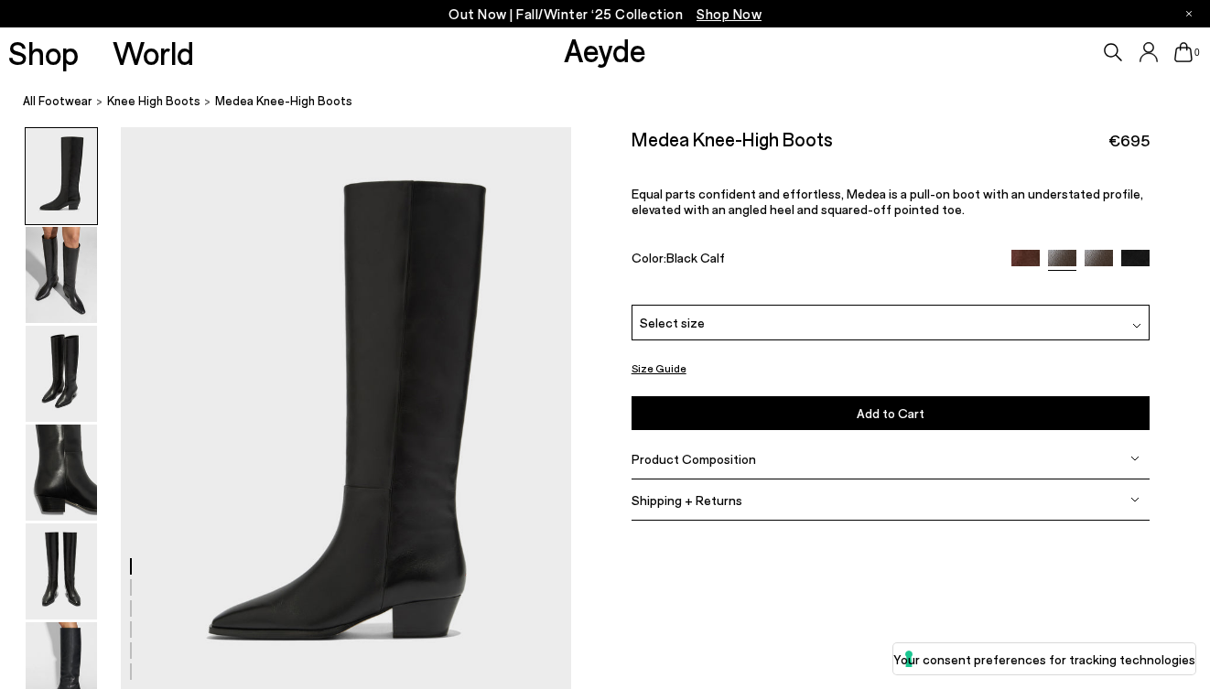
click at [1101, 254] on img at bounding box center [1099, 264] width 28 height 28
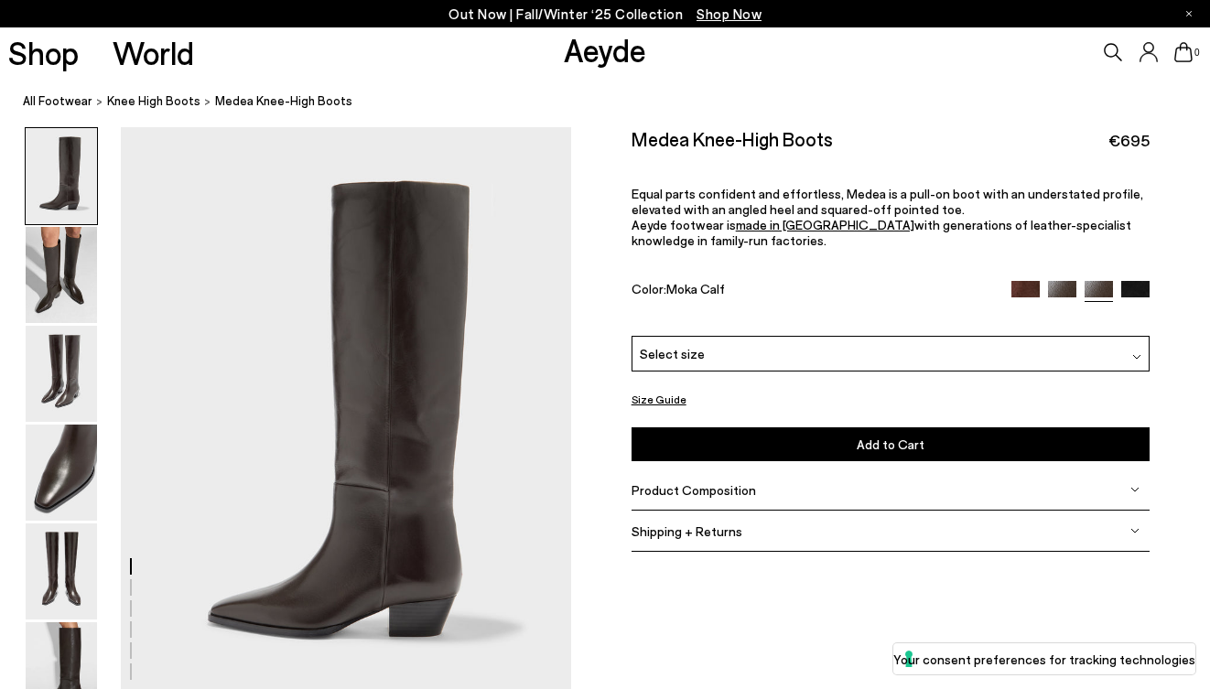
click at [1138, 295] on img at bounding box center [1135, 295] width 28 height 28
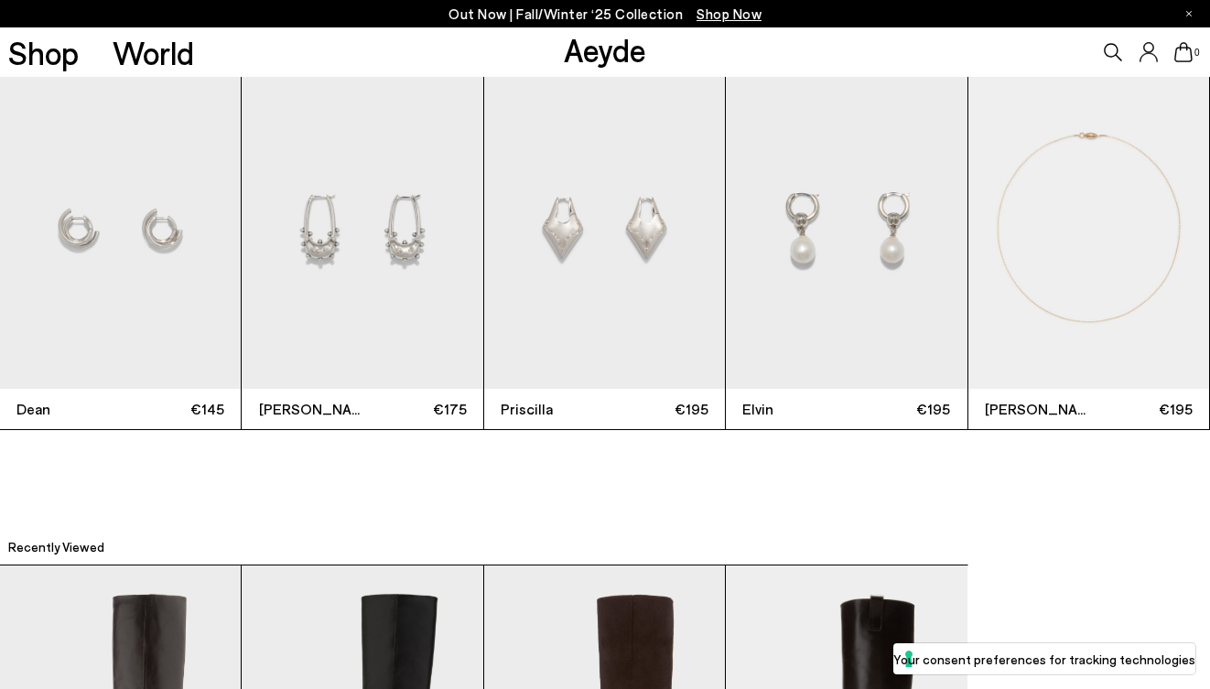
scroll to position [4610, 0]
